Goal: Transaction & Acquisition: Purchase product/service

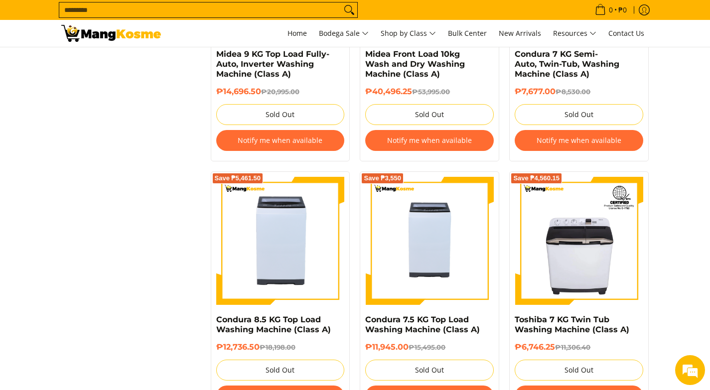
scroll to position [1495, 0]
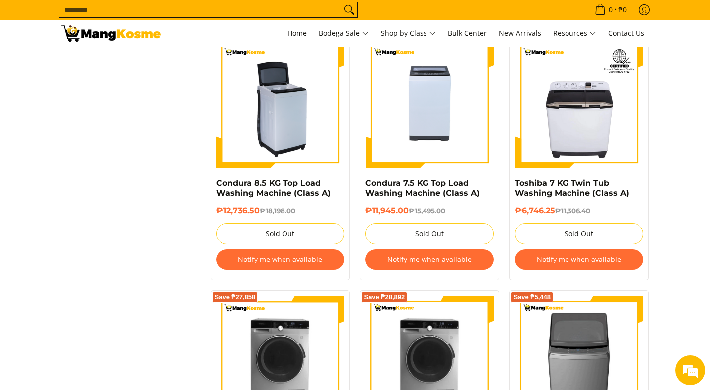
click at [319, 131] on img at bounding box center [280, 104] width 129 height 129
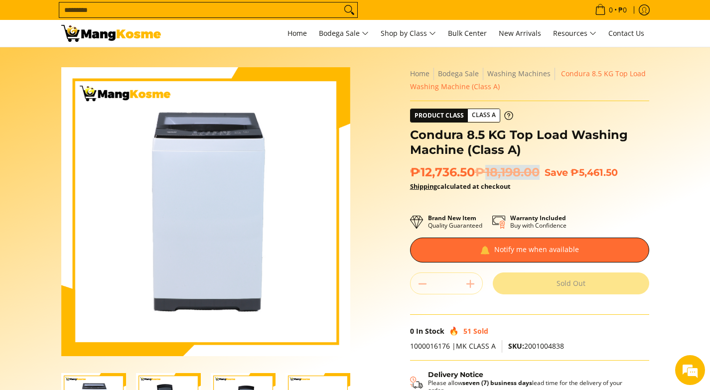
drag, startPoint x: 490, startPoint y: 169, endPoint x: 553, endPoint y: 281, distance: 128.3
click at [550, 169] on h2 "₱12,736.50 ₱18,198.00 Save ₱5,461.50" at bounding box center [529, 172] width 239 height 15
